Goal: Task Accomplishment & Management: Use online tool/utility

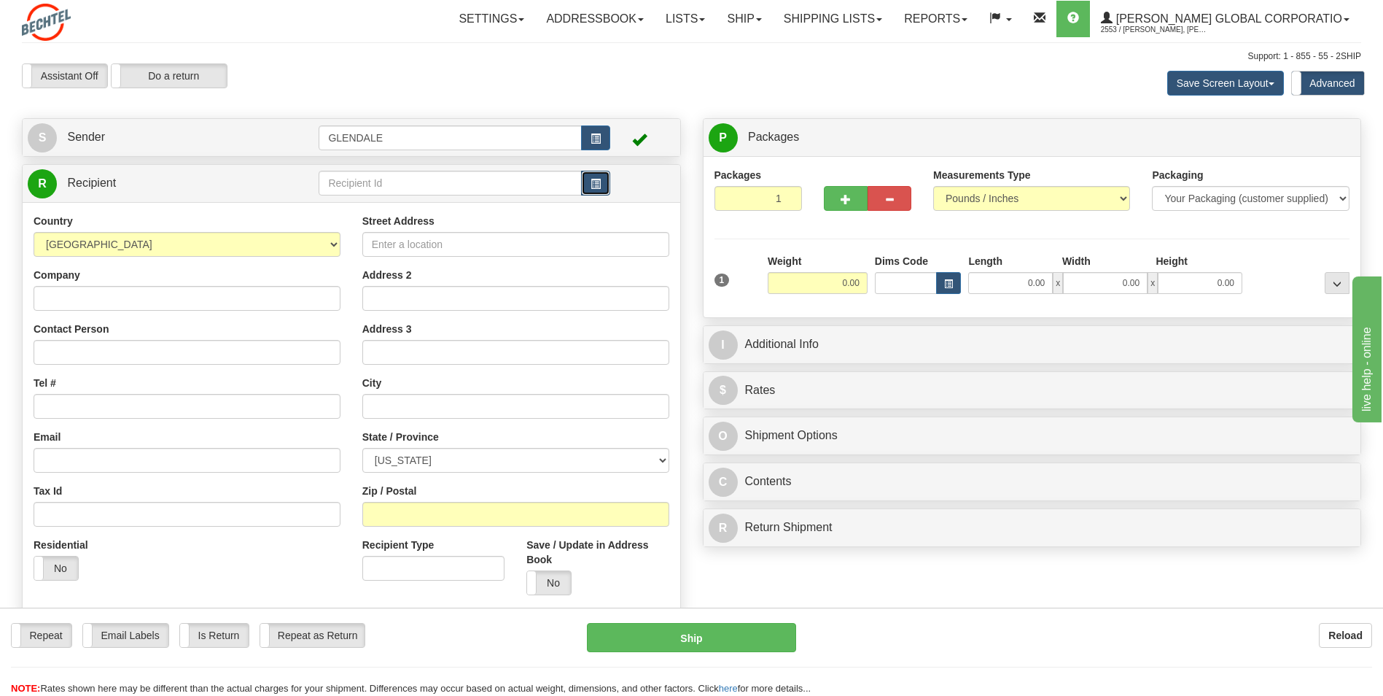
click at [602, 194] on button "button" at bounding box center [595, 183] width 29 height 25
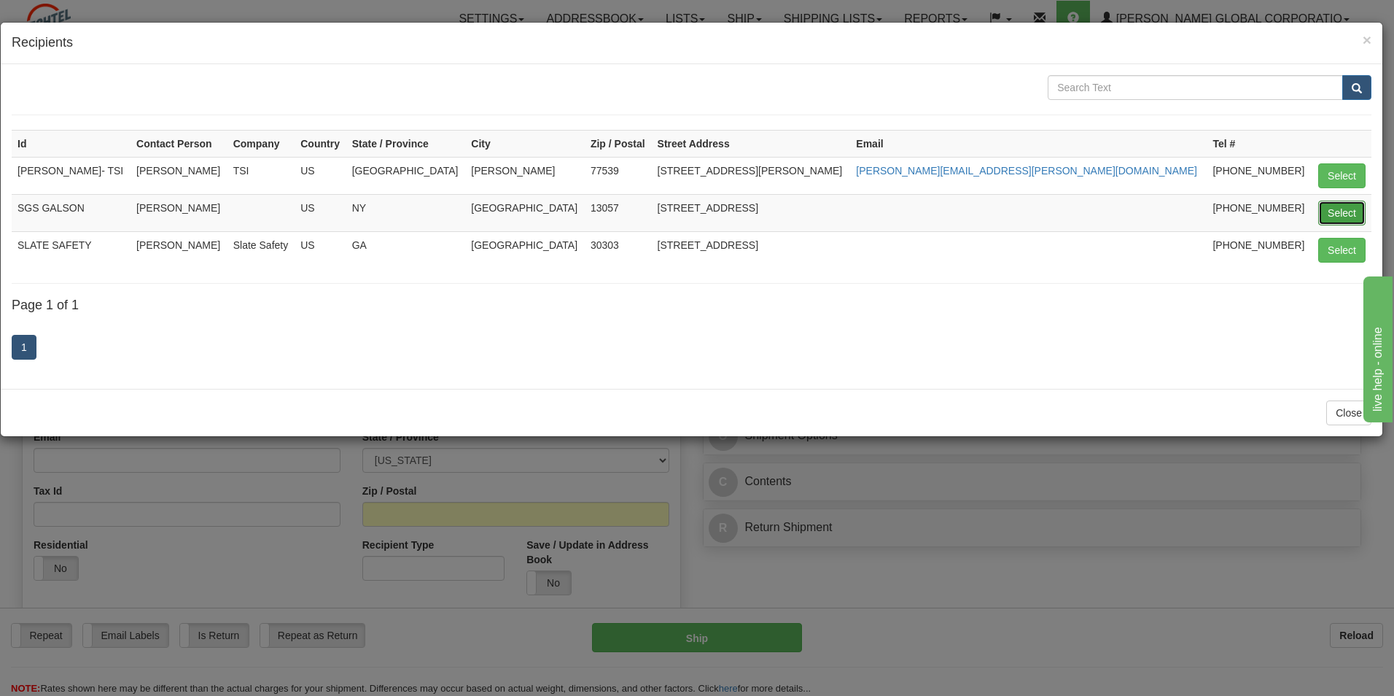
click at [1332, 213] on button "Select" at bounding box center [1341, 213] width 47 height 25
type input "SGS GALSON"
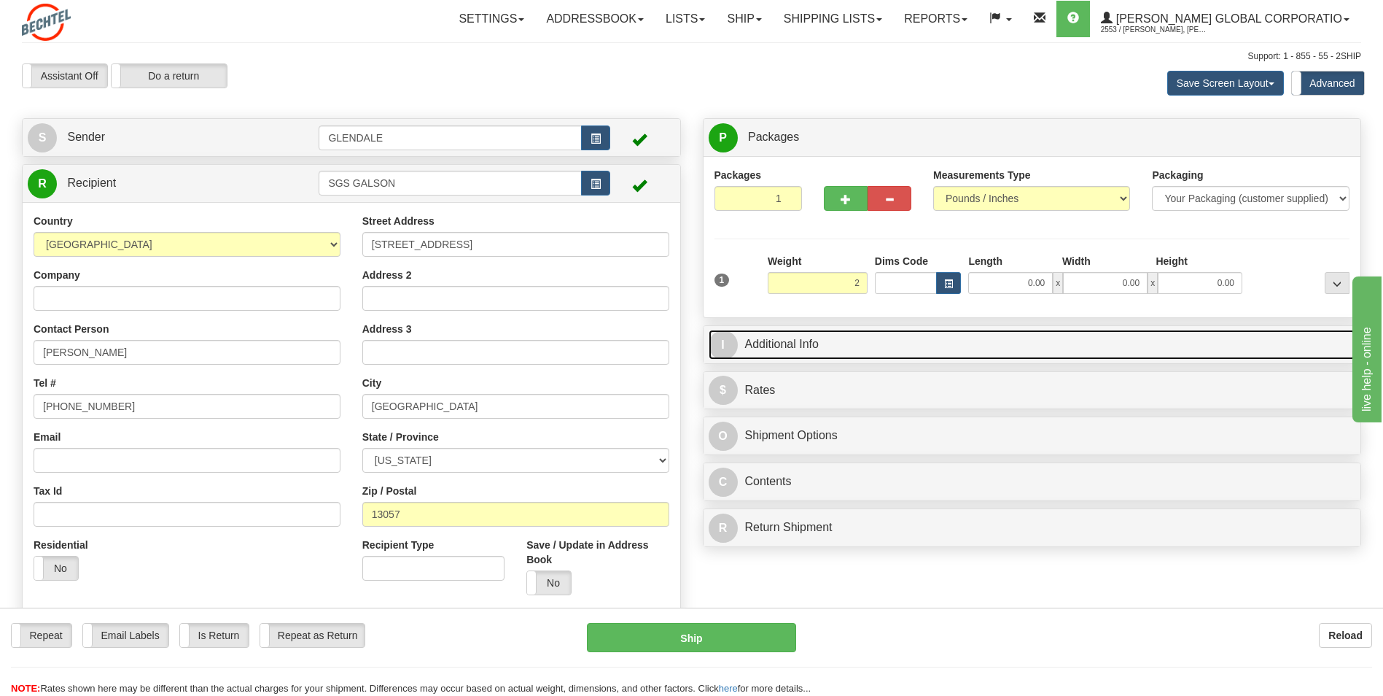
type input "2.00"
click at [785, 348] on link "I Additional Info" at bounding box center [1033, 345] width 648 height 30
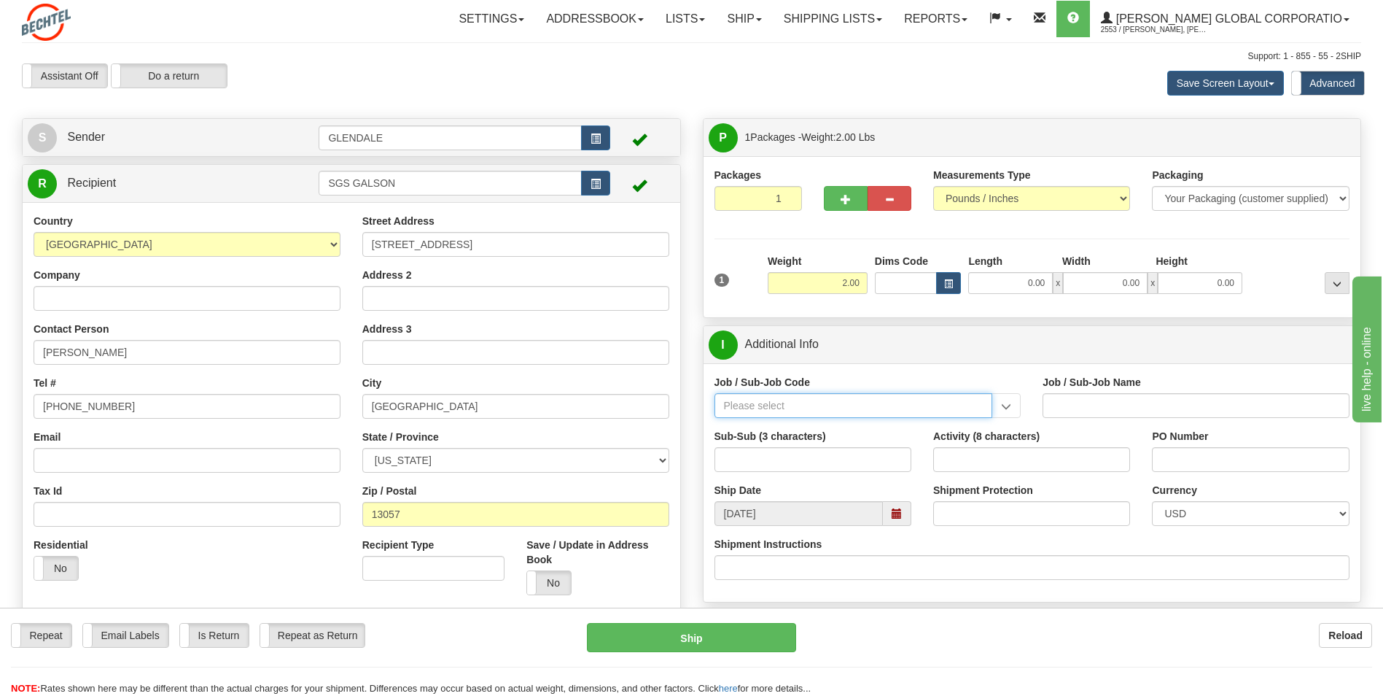
click at [791, 405] on input "Job / Sub-Job Code" at bounding box center [854, 405] width 279 height 25
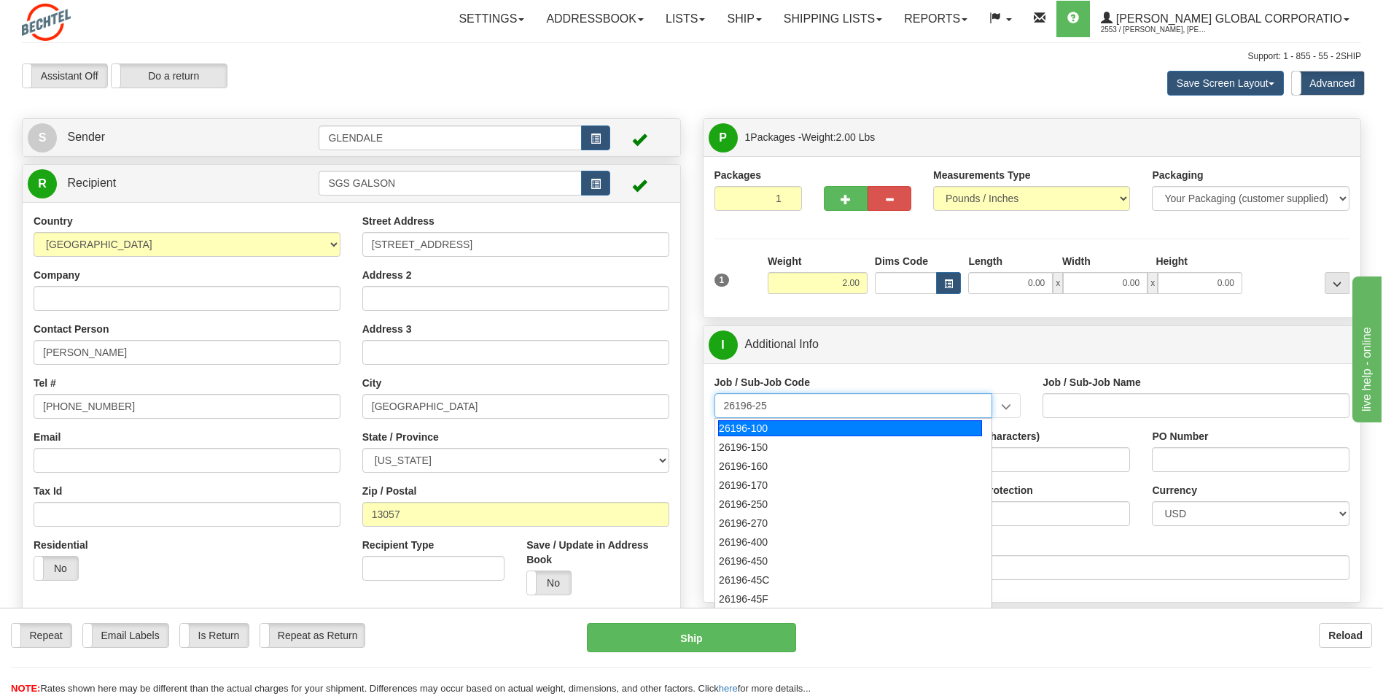
type input "26196-250"
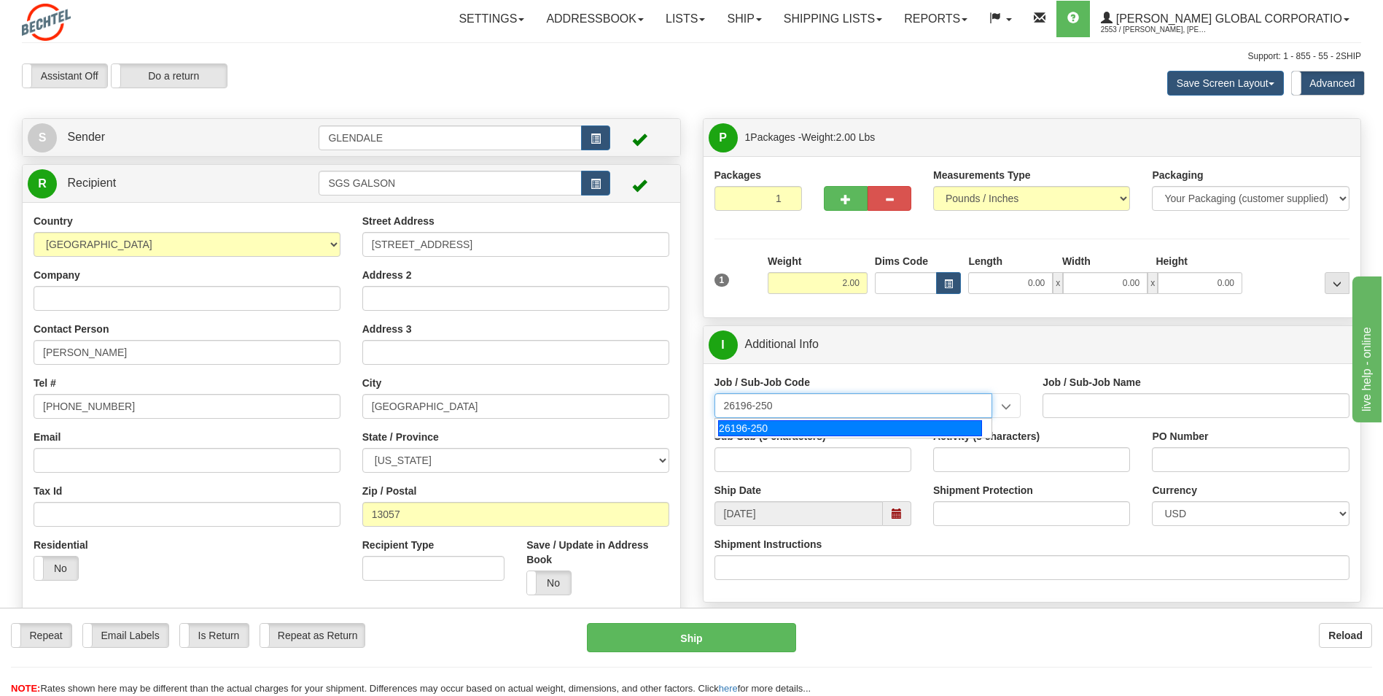
click at [760, 432] on div "26196-250" at bounding box center [850, 428] width 264 height 16
type input "PORT [PERSON_NAME] LNG - FIELD MATERIAL REQUISTIONS"
type input "26196-250"
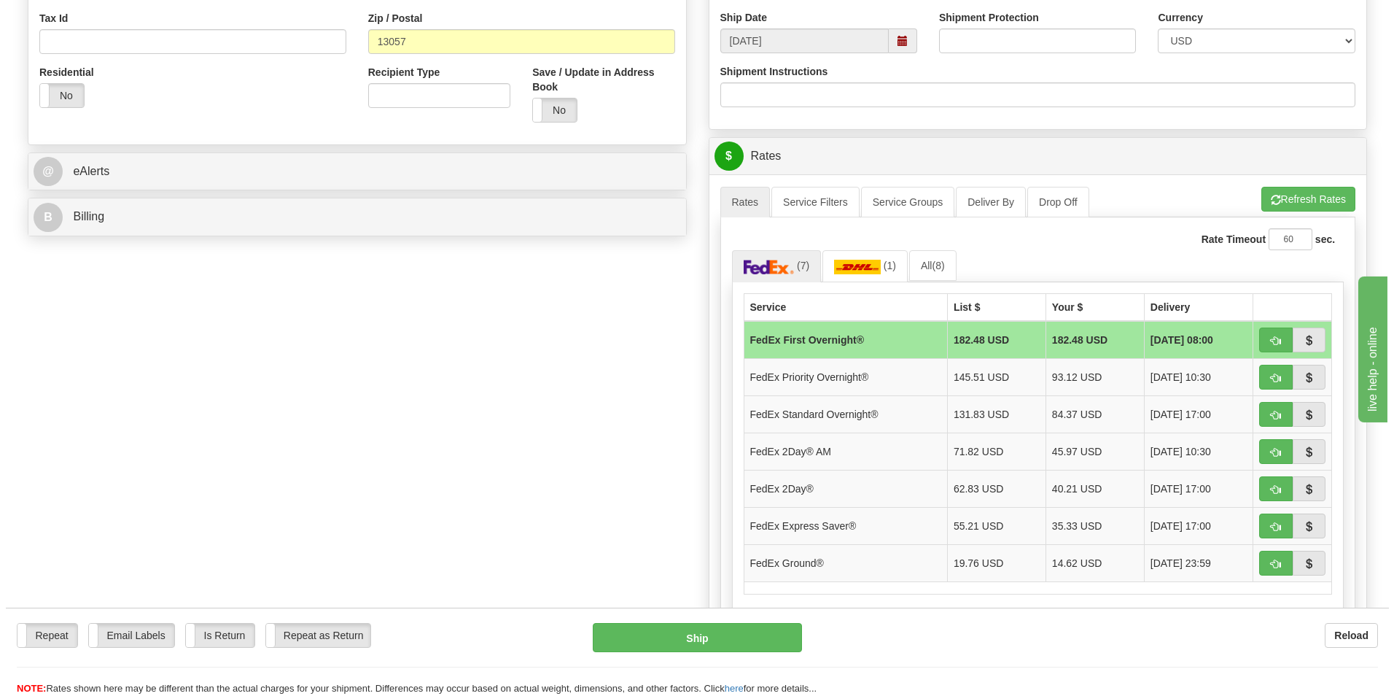
scroll to position [583, 0]
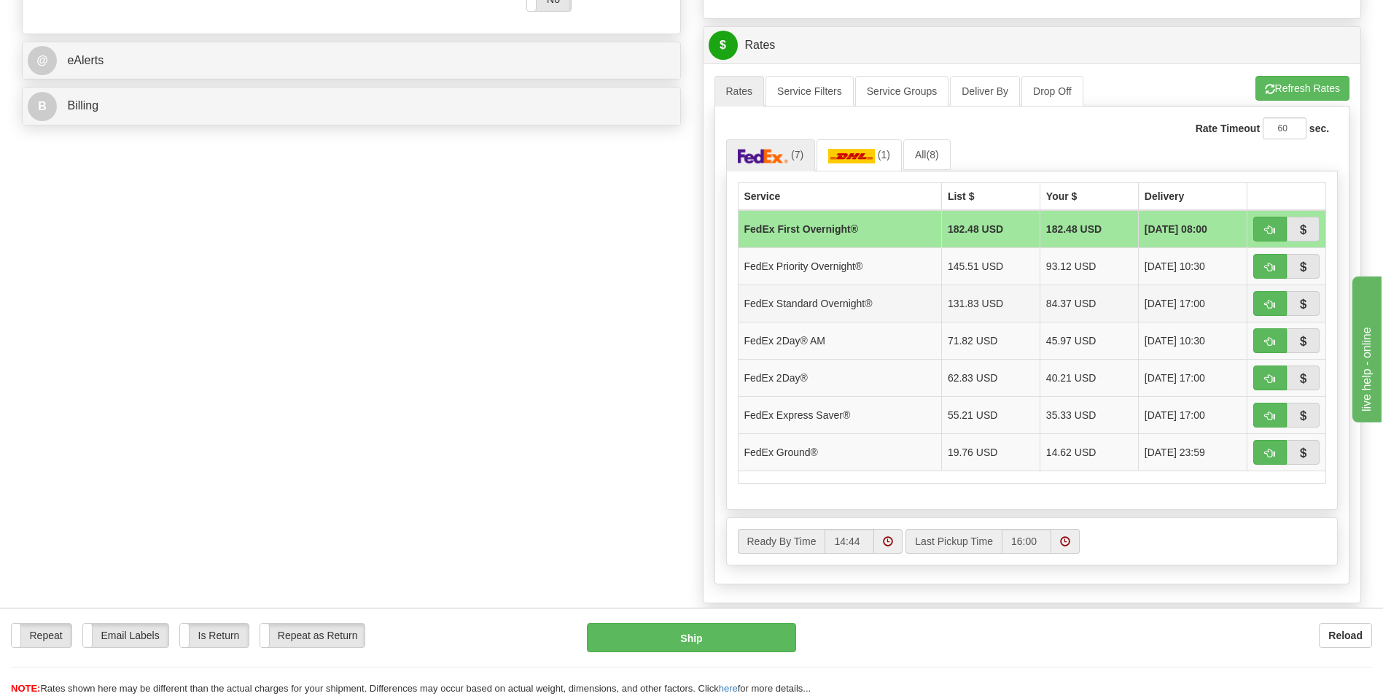
click at [834, 312] on td "FedEx Standard Overnight®" at bounding box center [839, 302] width 203 height 37
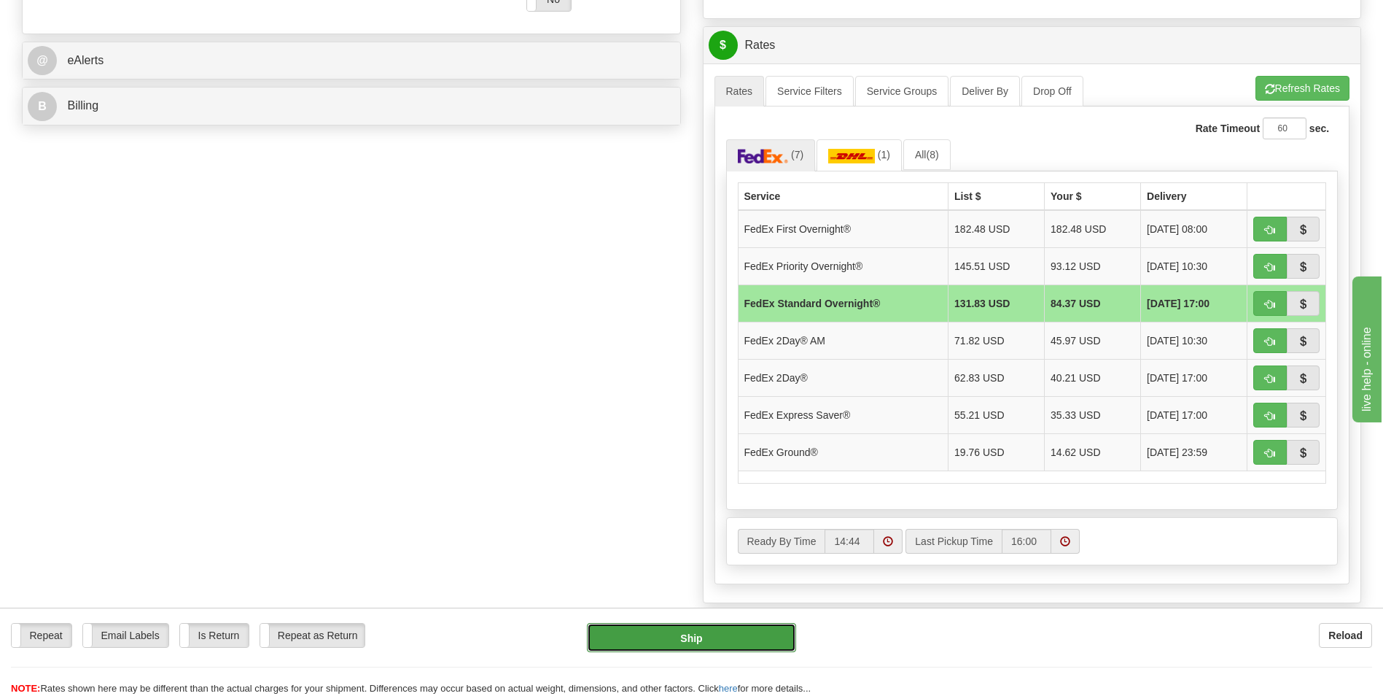
click at [654, 641] on button "Ship" at bounding box center [691, 637] width 209 height 29
type input "05"
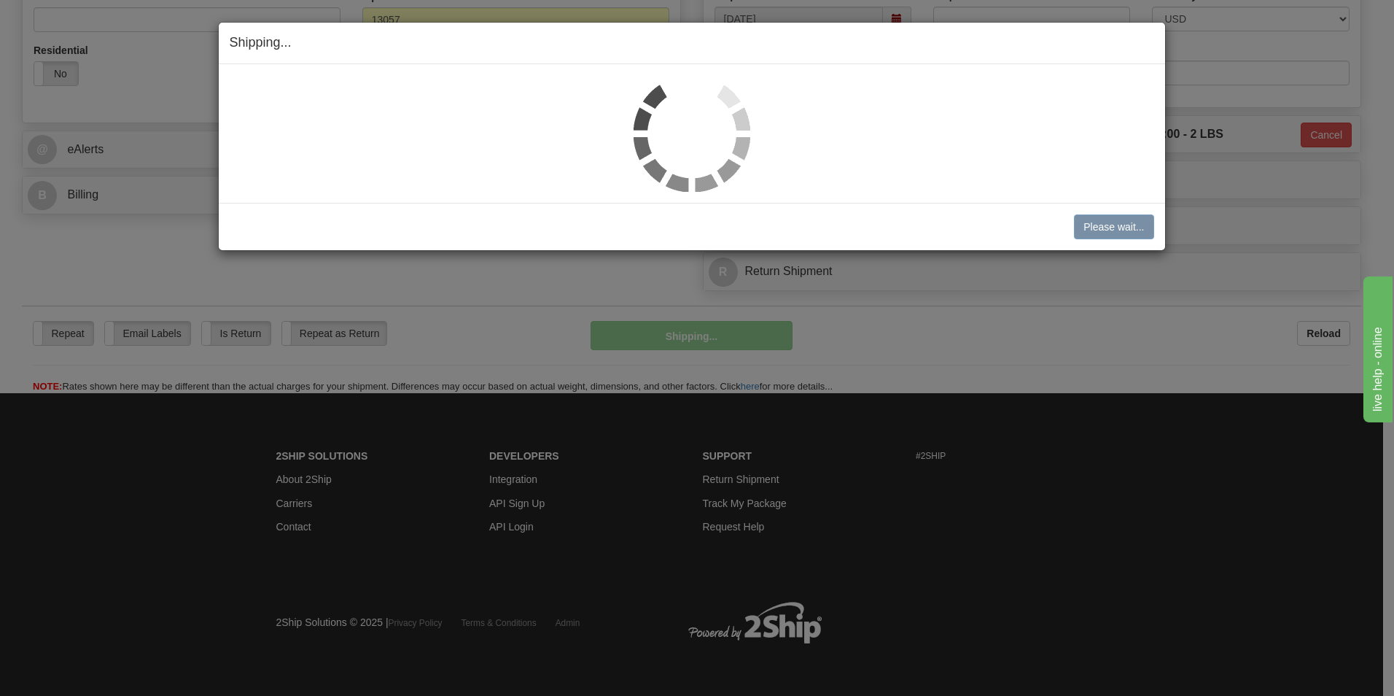
scroll to position [494, 0]
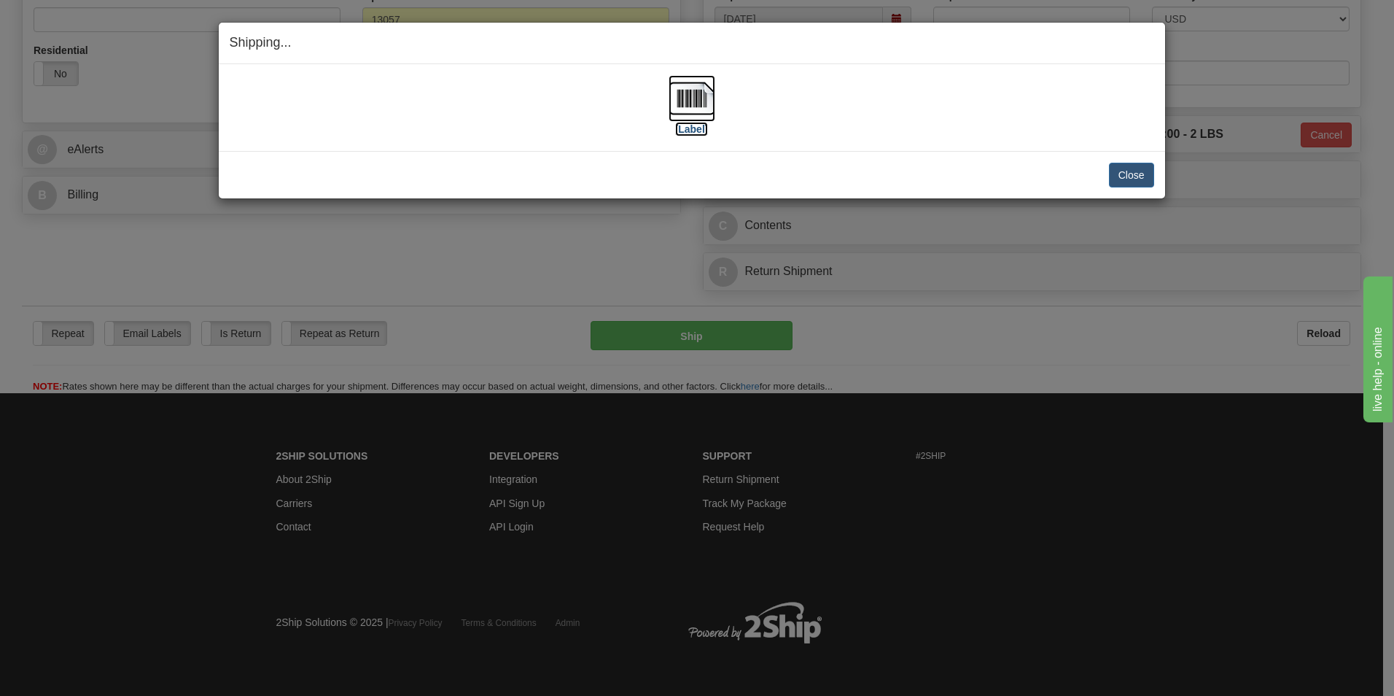
click at [702, 128] on label "[Label]" at bounding box center [692, 129] width 34 height 15
